Goal: Transaction & Acquisition: Purchase product/service

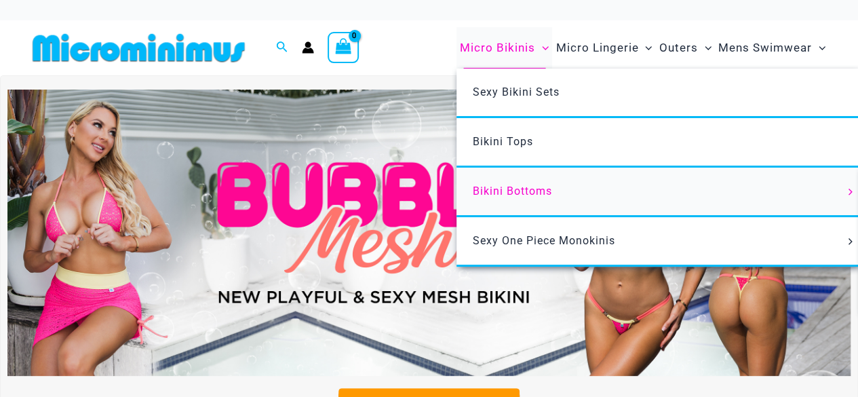
click at [520, 188] on span "Bikini Bottoms" at bounding box center [512, 190] width 79 height 13
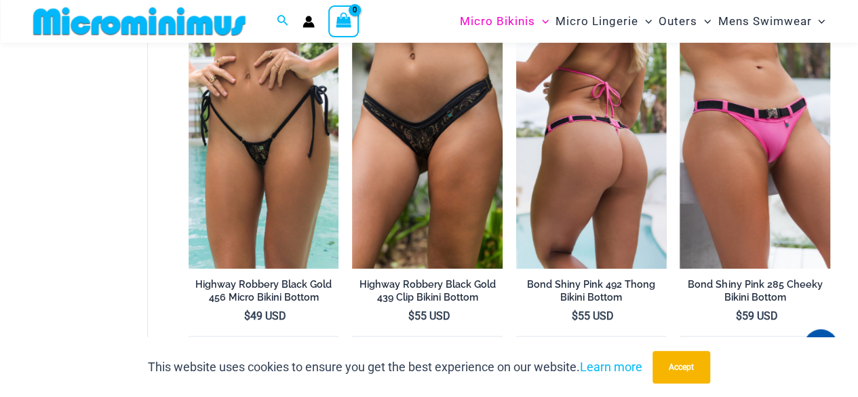
scroll to position [2234, 0]
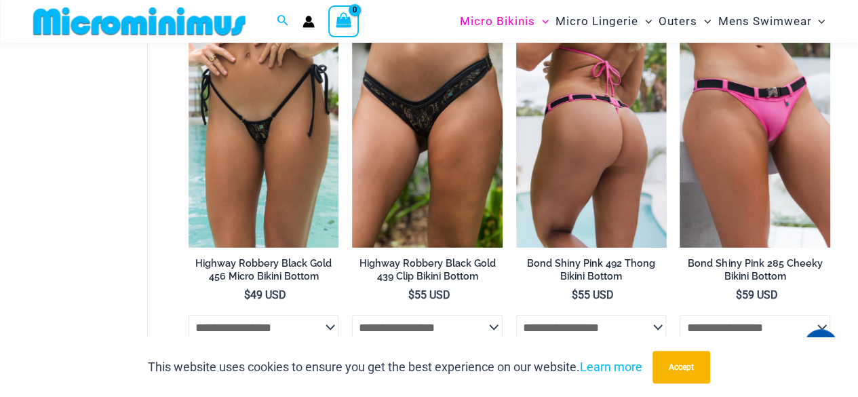
click at [552, 212] on img at bounding box center [591, 134] width 151 height 225
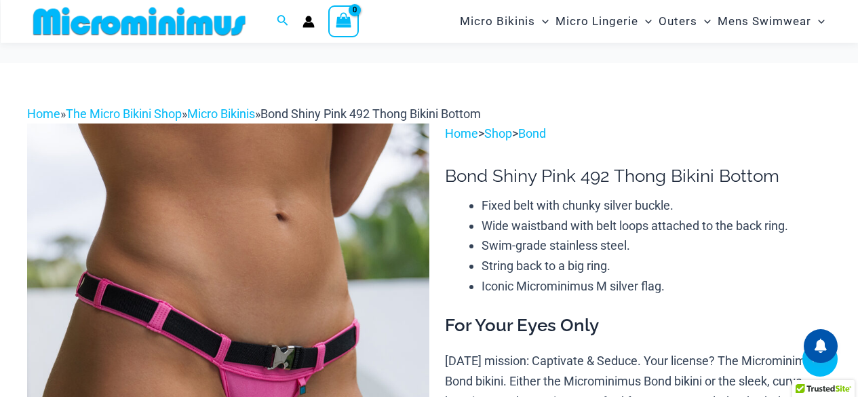
scroll to position [462, 0]
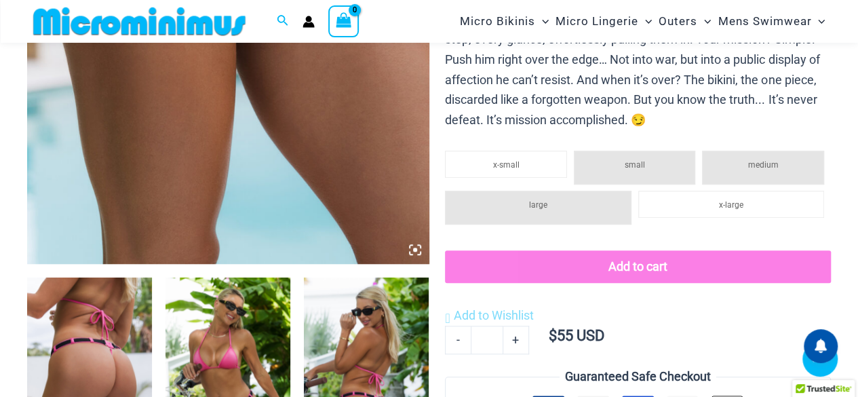
click at [74, 313] on img at bounding box center [89, 370] width 125 height 187
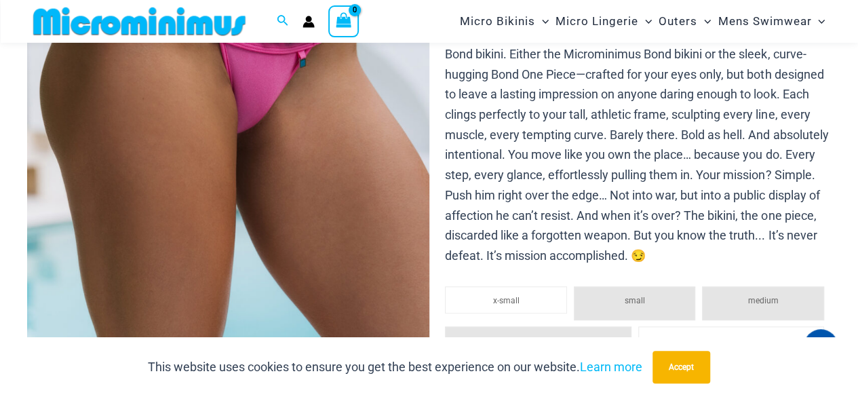
scroll to position [530, 0]
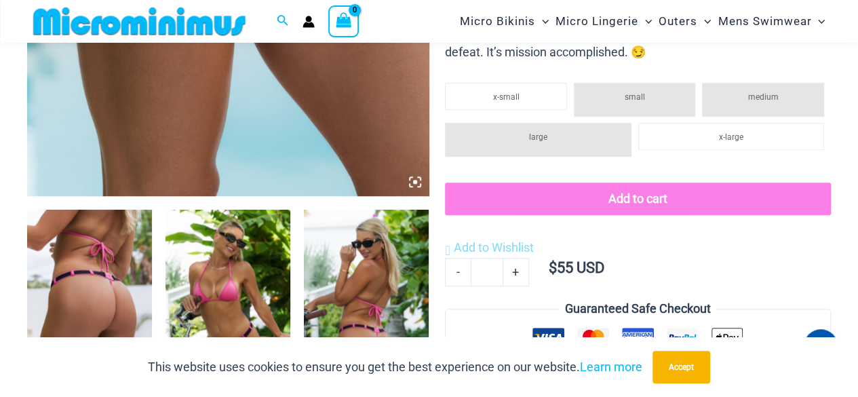
click at [104, 298] on img at bounding box center [89, 303] width 125 height 187
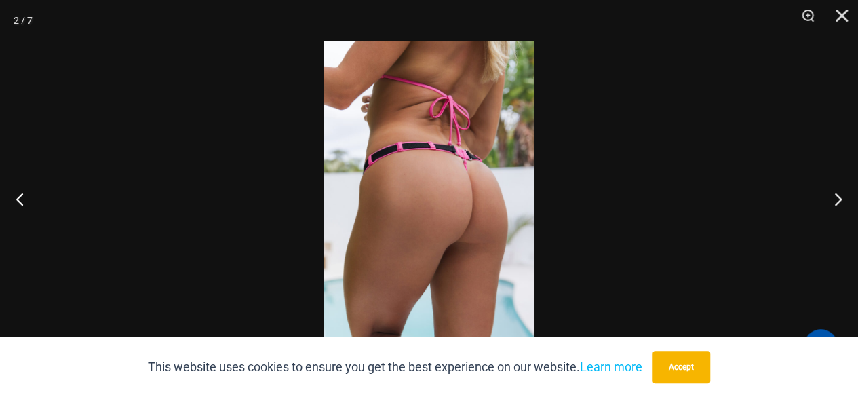
click at [248, 155] on div at bounding box center [429, 198] width 858 height 397
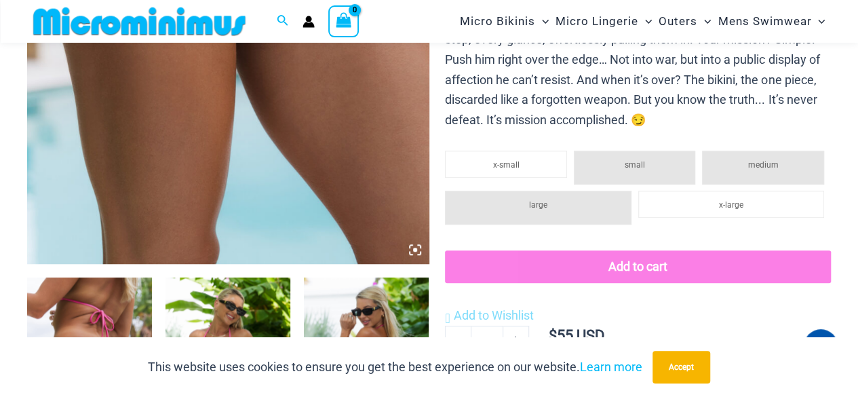
scroll to position [666, 0]
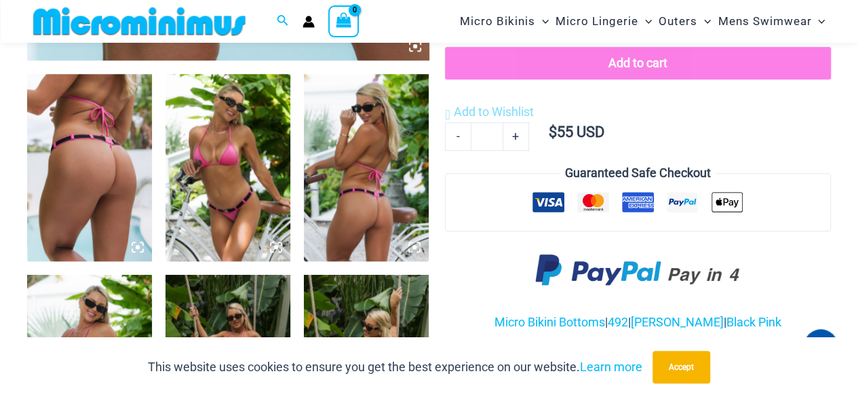
click at [84, 229] on img at bounding box center [89, 167] width 125 height 187
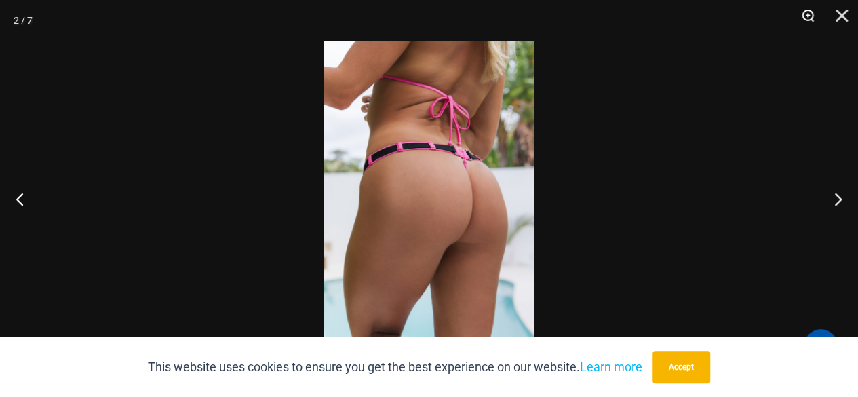
click at [806, 15] on button "Zoom" at bounding box center [803, 20] width 34 height 41
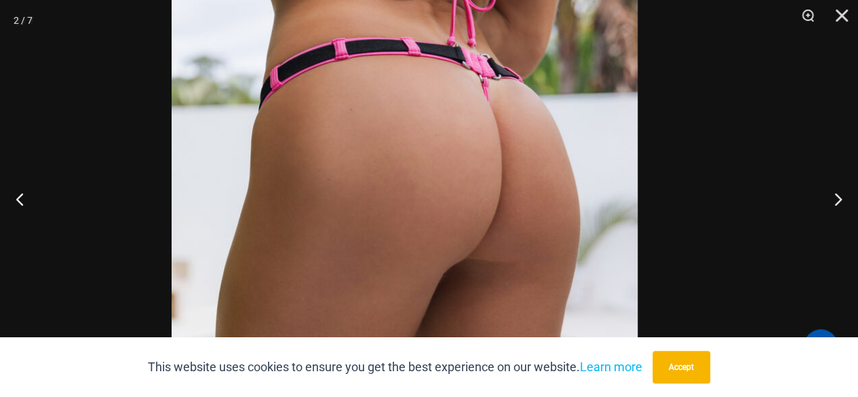
click at [414, 103] on img at bounding box center [405, 163] width 466 height 698
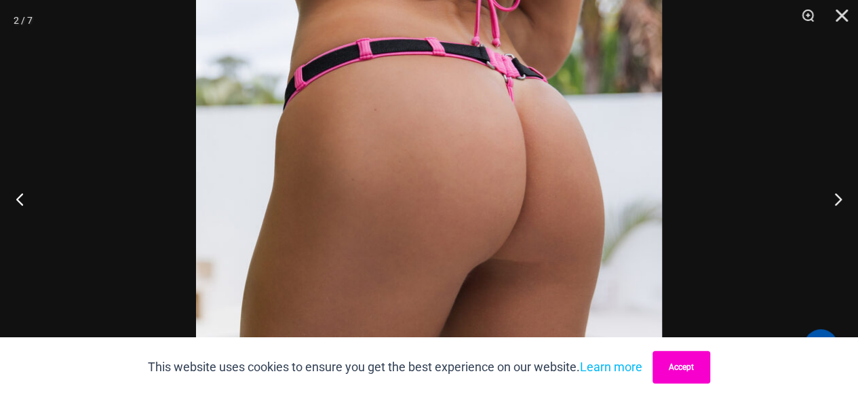
click at [676, 363] on button "Accept" at bounding box center [681, 367] width 58 height 33
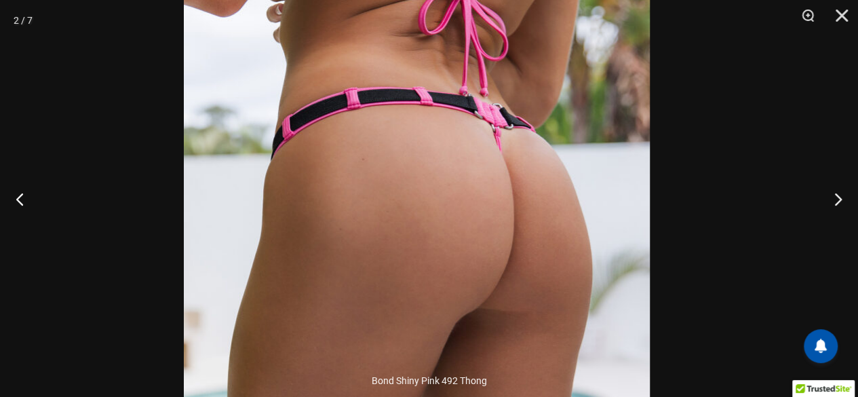
click at [484, 183] on img at bounding box center [417, 213] width 466 height 698
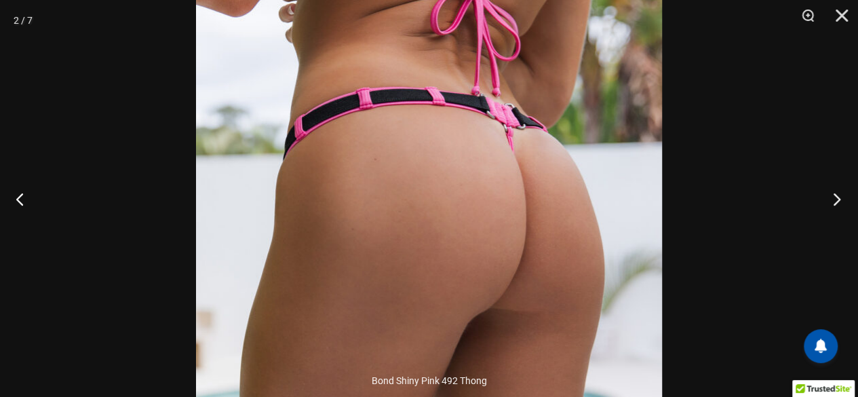
click at [834, 195] on button "Next" at bounding box center [832, 199] width 51 height 68
click at [835, 193] on button "Next" at bounding box center [832, 199] width 51 height 68
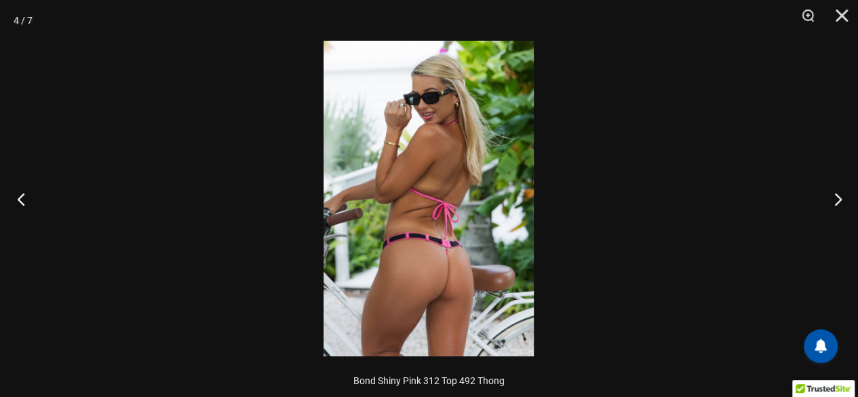
click at [0, 190] on button "Previous" at bounding box center [25, 199] width 51 height 68
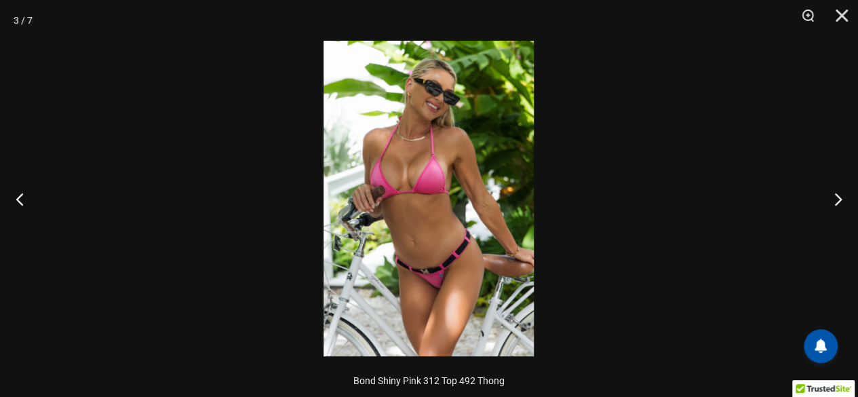
click at [450, 304] on img at bounding box center [428, 198] width 210 height 315
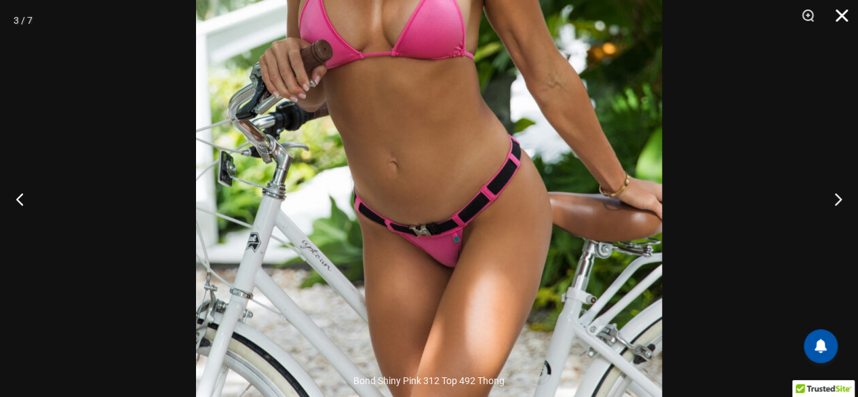
click at [841, 16] on button "Close" at bounding box center [837, 20] width 34 height 41
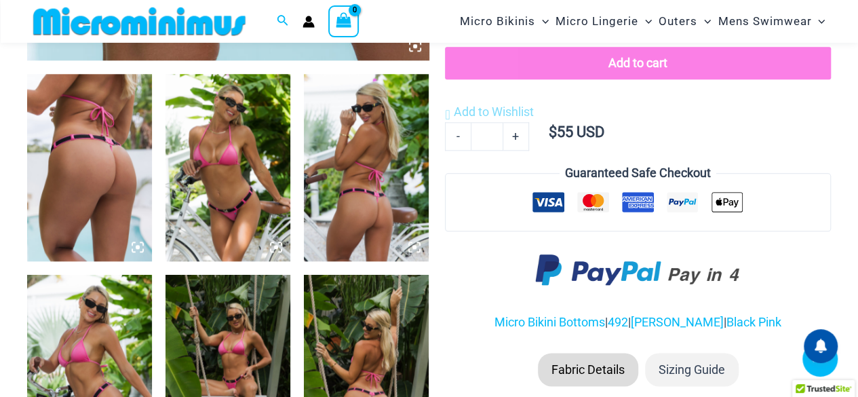
scroll to position [734, 0]
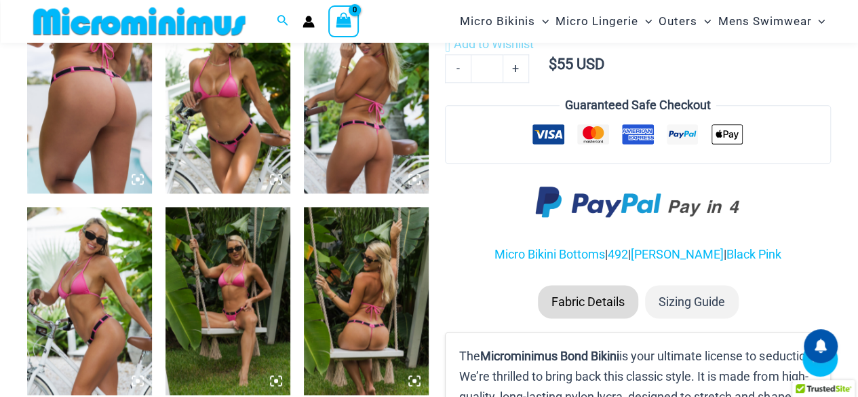
click at [396, 321] on img at bounding box center [366, 300] width 125 height 187
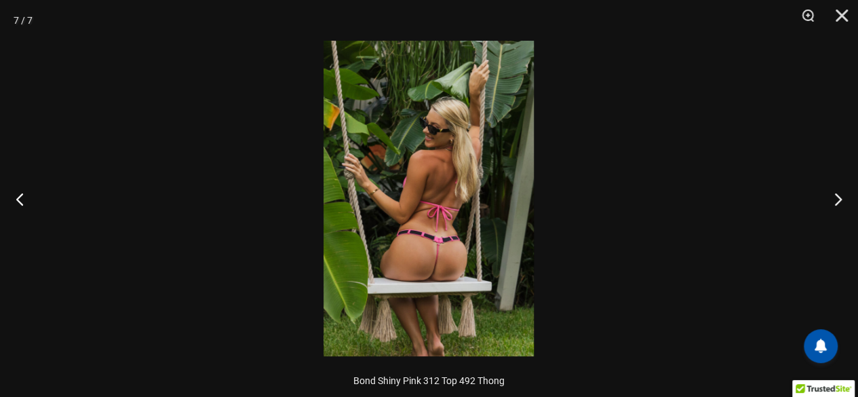
click at [453, 267] on img at bounding box center [428, 198] width 210 height 315
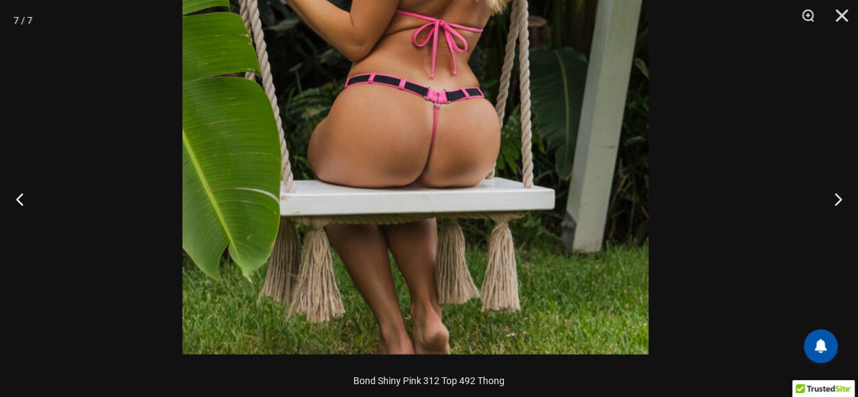
click at [525, 97] on img at bounding box center [415, 5] width 466 height 698
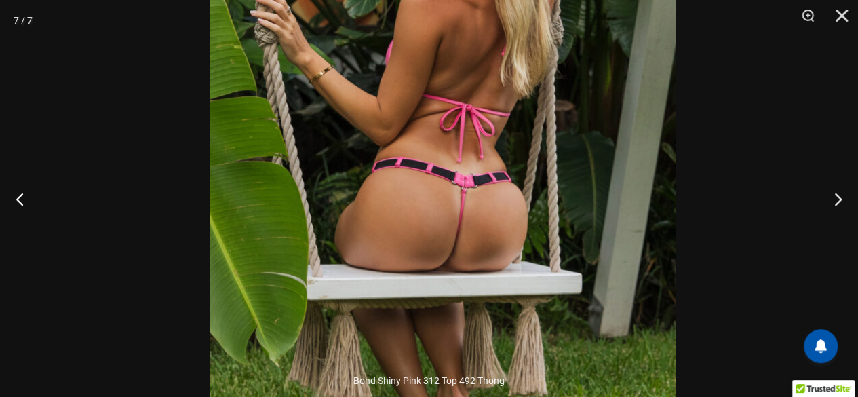
click at [223, 136] on div at bounding box center [429, 198] width 858 height 397
